Goal: Information Seeking & Learning: Learn about a topic

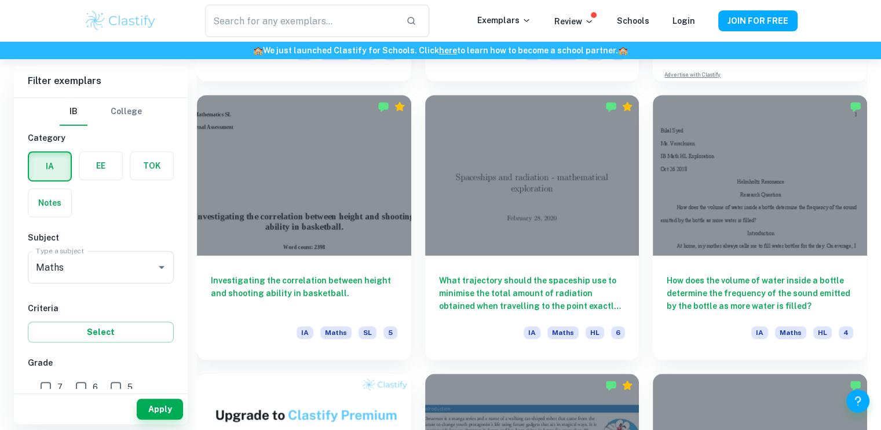
scroll to position [576, 0]
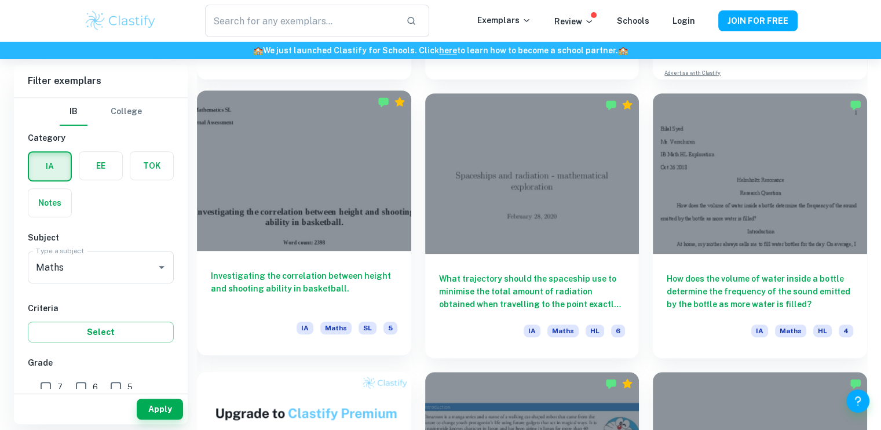
click at [386, 276] on h6 "Investigating the correlation between height and shooting ability in basketball." at bounding box center [304, 288] width 187 height 38
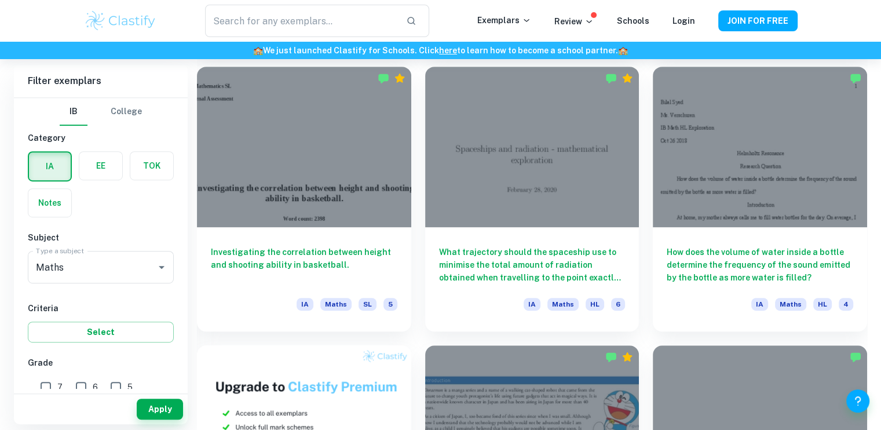
scroll to position [606, 0]
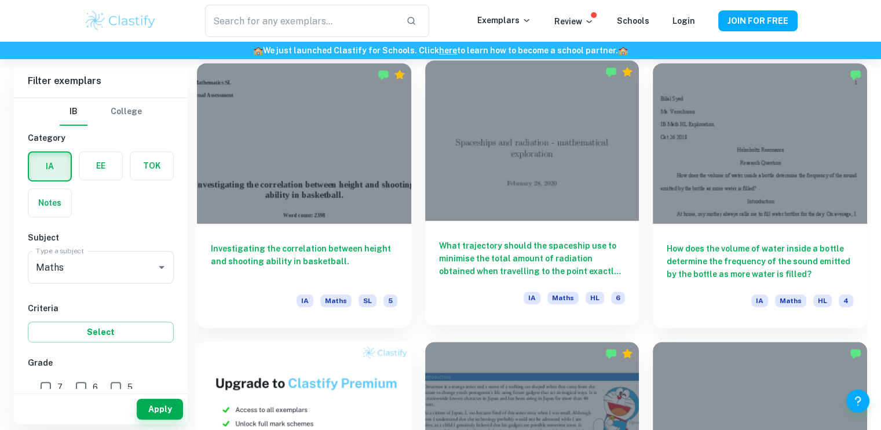
click at [601, 259] on h6 "What trajectory should the spaceship use to minimise the total amount of radiat…" at bounding box center [532, 258] width 187 height 38
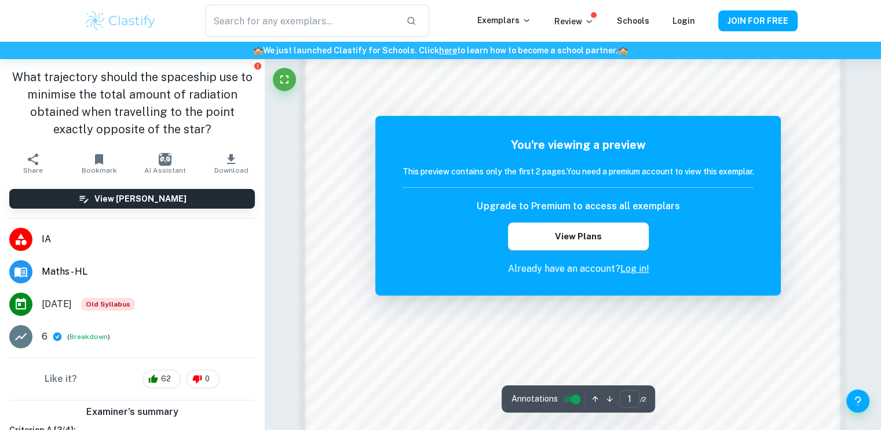
scroll to position [1236, 0]
